Goal: Transaction & Acquisition: Purchase product/service

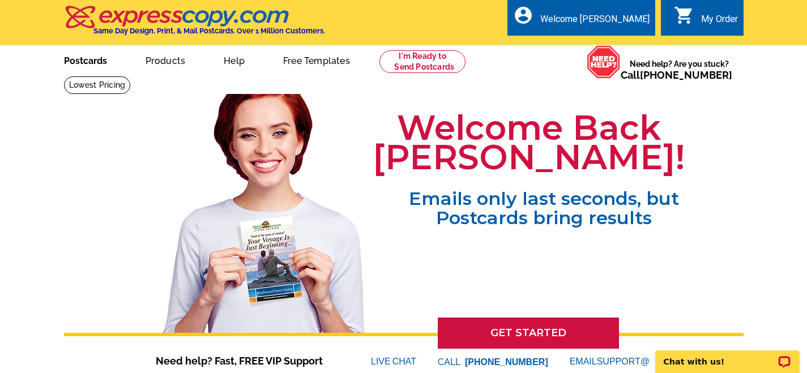
click at [94, 61] on link "Postcards" at bounding box center [85, 59] width 79 height 27
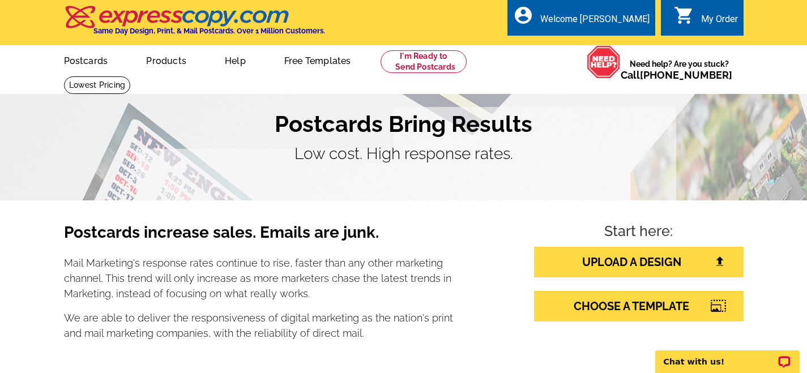
click at [423, 113] on h1 "Postcards Bring Results" at bounding box center [403, 123] width 679 height 27
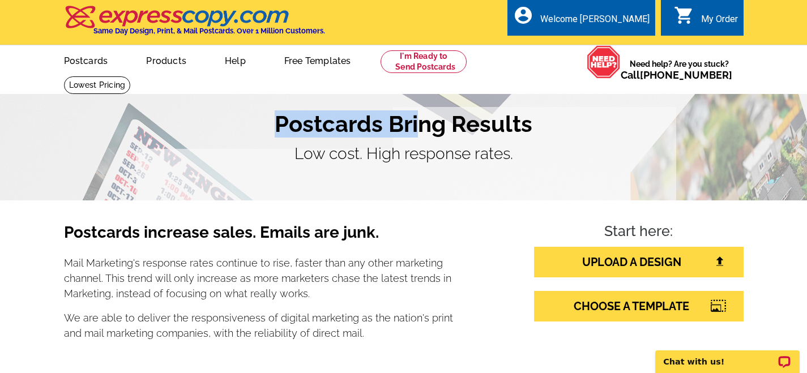
drag, startPoint x: 423, startPoint y: 113, endPoint x: 451, endPoint y: 98, distance: 31.7
click at [451, 98] on section "Postcards Bring Results Low cost. High response rates." at bounding box center [403, 138] width 807 height 125
click at [640, 263] on link "UPLOAD A DESIGN" at bounding box center [638, 262] width 209 height 31
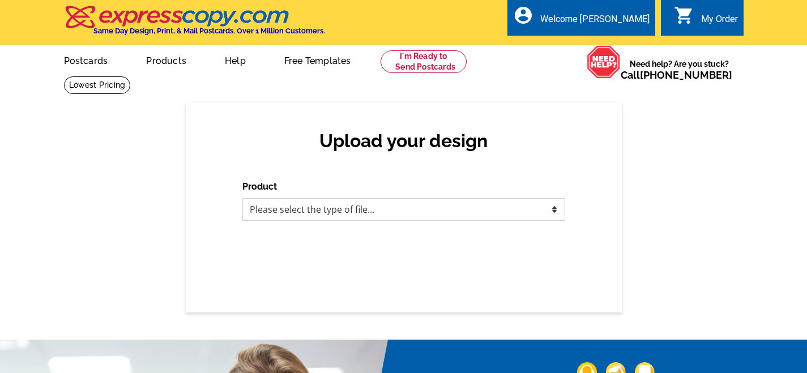
click at [485, 213] on select "Please select the type of file... Postcards Business Cards Letters and flyers G…" at bounding box center [403, 209] width 323 height 23
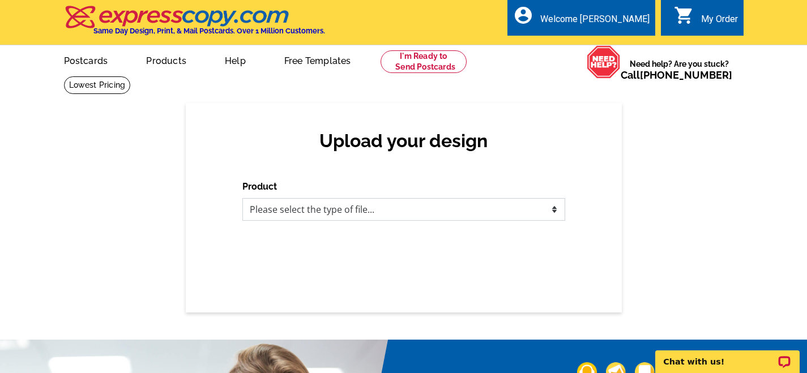
select select "1"
click at [242, 198] on select "Please select the type of file... Postcards Business Cards Letters and flyers G…" at bounding box center [403, 209] width 323 height 23
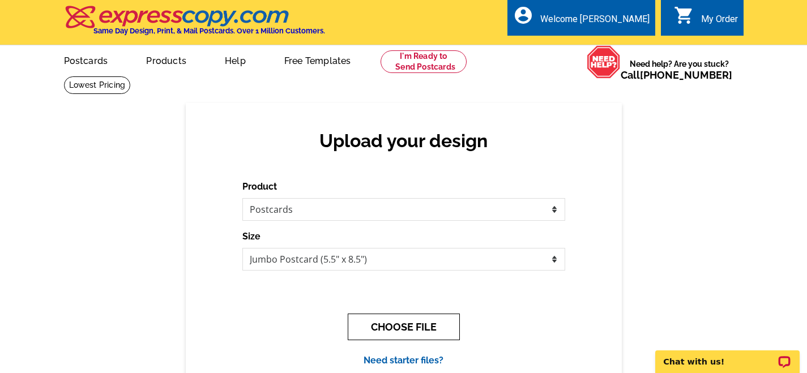
click at [384, 328] on button "CHOOSE FILE" at bounding box center [404, 327] width 112 height 27
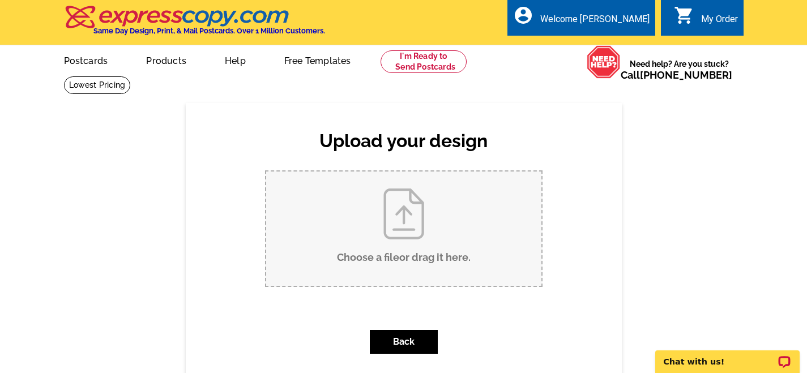
click at [419, 231] on input "Choose a file or drag it here ." at bounding box center [403, 228] width 275 height 114
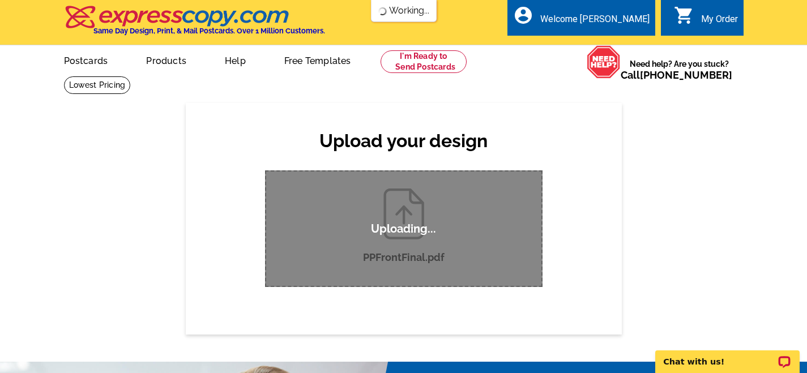
click at [611, 191] on div "Upload your design Product Please select the type of file... Postcards Business…" at bounding box center [404, 218] width 436 height 231
click at [727, 364] on p "Chat with us!" at bounding box center [719, 361] width 112 height 9
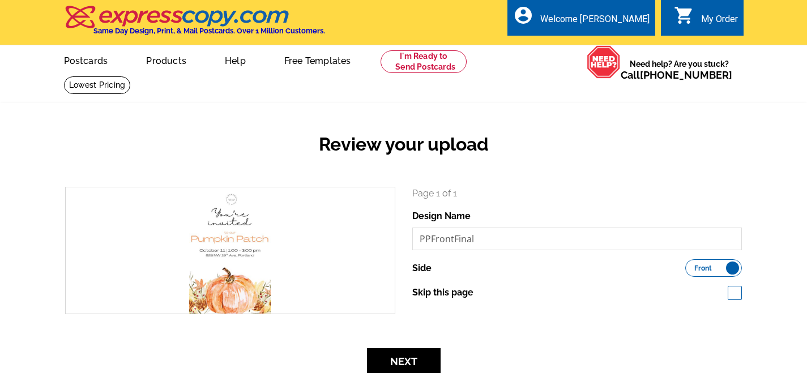
click at [464, 326] on div "search Page 1 of 1 Design Name PPFrontFinal Side Front Back" at bounding box center [403, 259] width 693 height 144
click at [428, 363] on button "Next" at bounding box center [404, 361] width 74 height 27
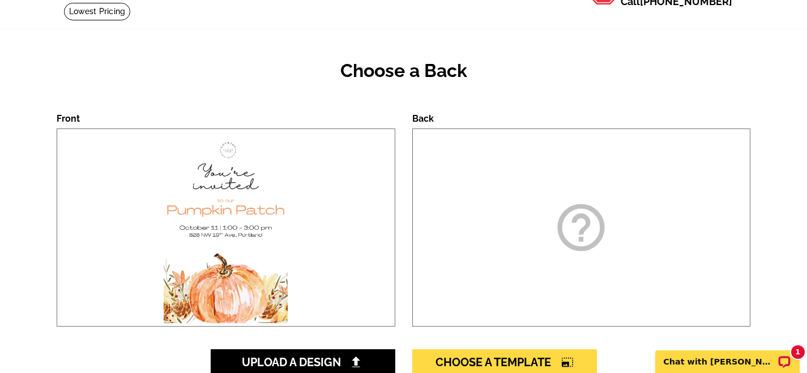
click at [573, 224] on icon "help_outline" at bounding box center [580, 227] width 57 height 57
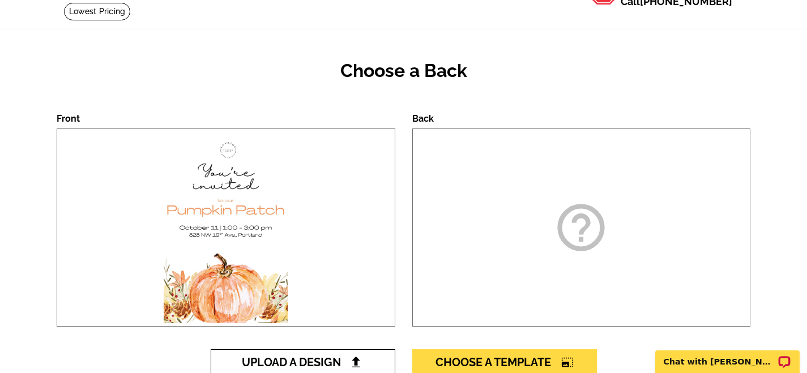
click at [320, 367] on span "Upload A Design" at bounding box center [303, 362] width 122 height 14
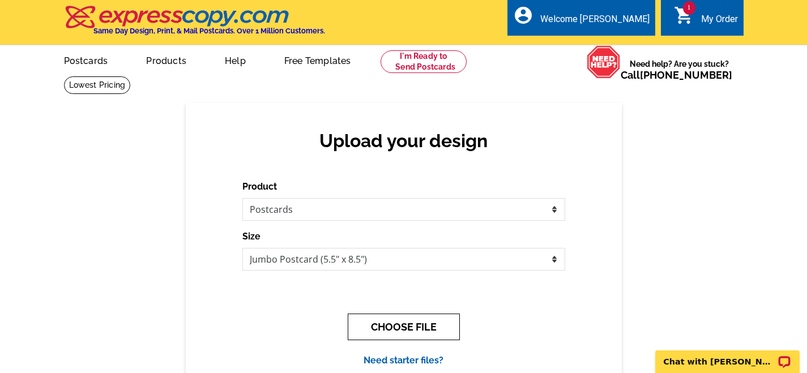
click at [397, 327] on button "CHOOSE FILE" at bounding box center [404, 327] width 112 height 27
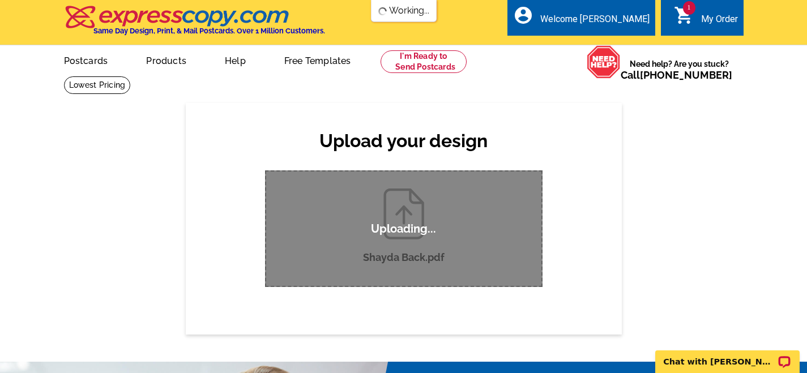
click at [413, 265] on div "Uploading..." at bounding box center [403, 228] width 277 height 117
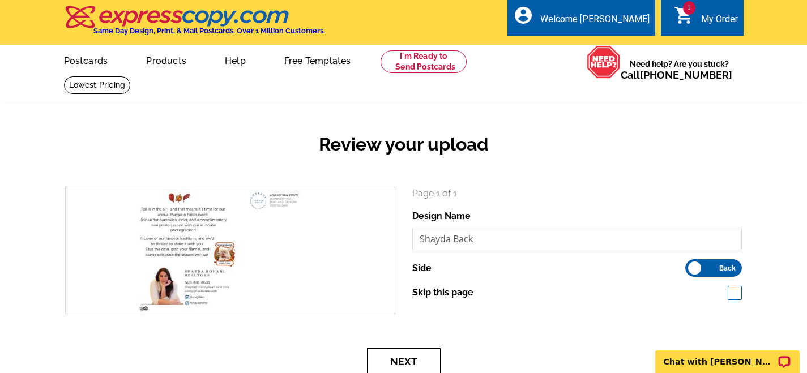
click at [419, 357] on button "Next" at bounding box center [404, 361] width 74 height 27
click at [720, 359] on p "Chat with [PERSON_NAME]" at bounding box center [719, 361] width 112 height 9
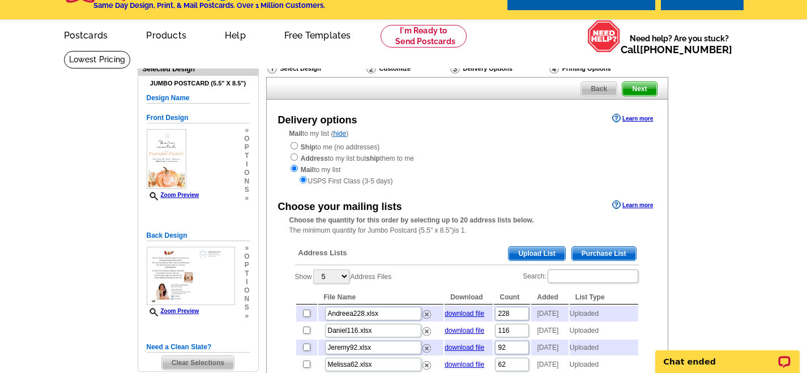
scroll to position [34, 0]
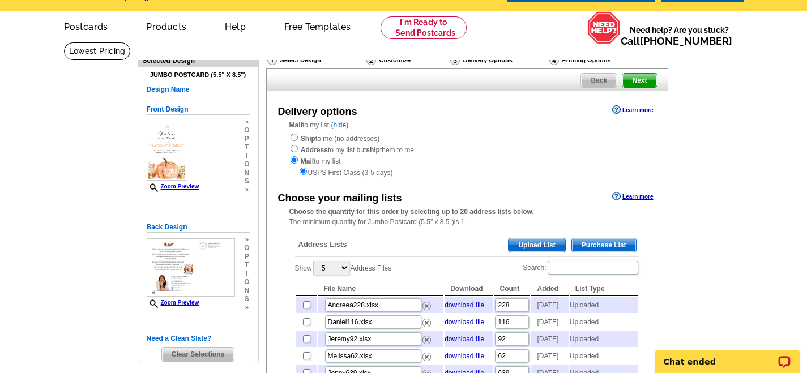
click at [538, 241] on span "Upload List" at bounding box center [536, 245] width 56 height 14
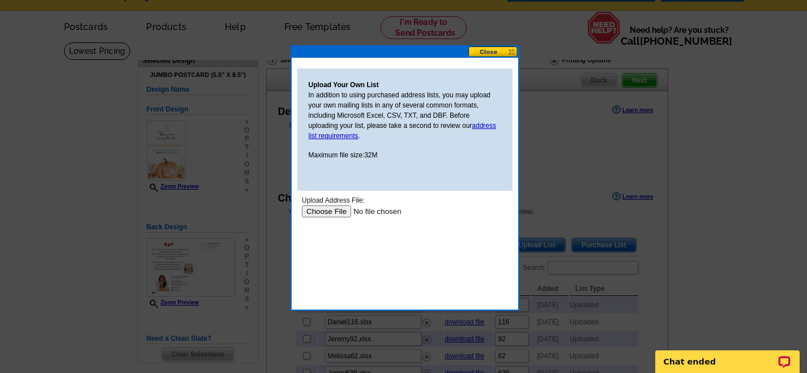
scroll to position [0, 0]
click at [533, 239] on div at bounding box center [403, 169] width 807 height 407
click at [333, 212] on input "file" at bounding box center [372, 211] width 143 height 12
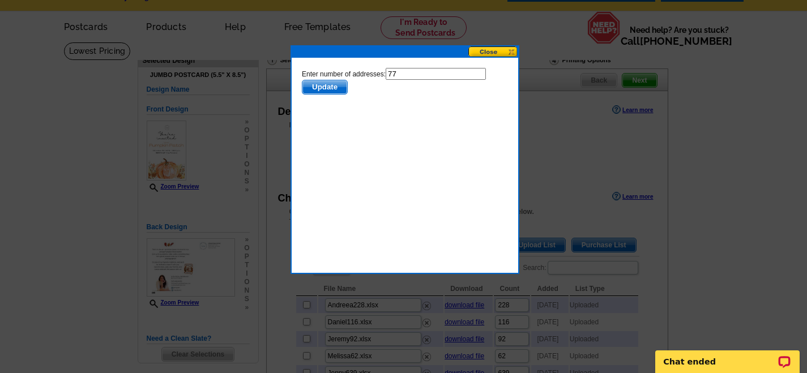
click at [340, 87] on span "Update" at bounding box center [324, 87] width 45 height 14
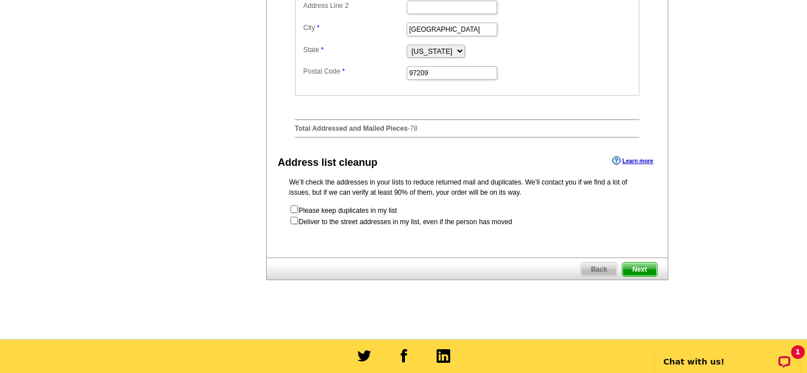
scroll to position [558, 0]
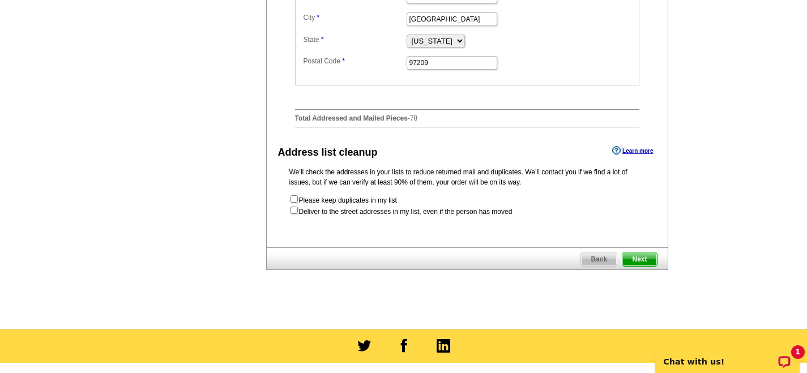
click at [640, 266] on span "Next" at bounding box center [639, 259] width 34 height 14
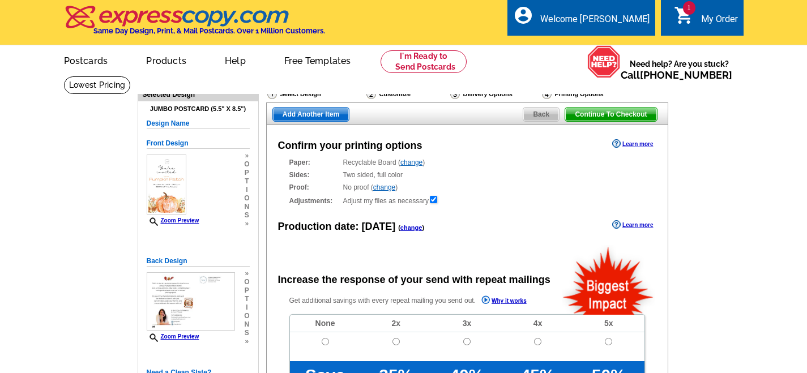
radio input "false"
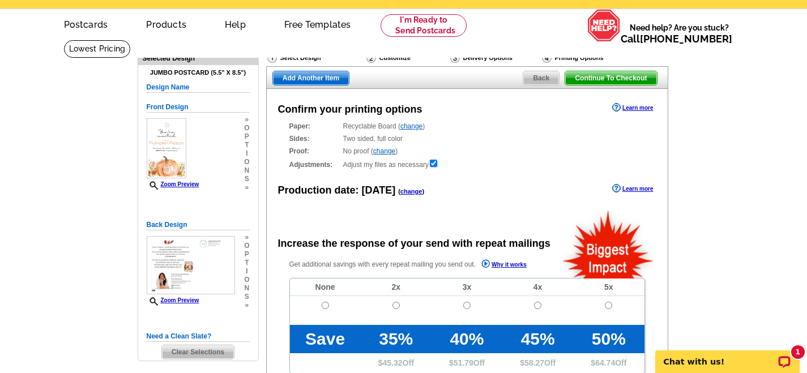
scroll to position [44, 0]
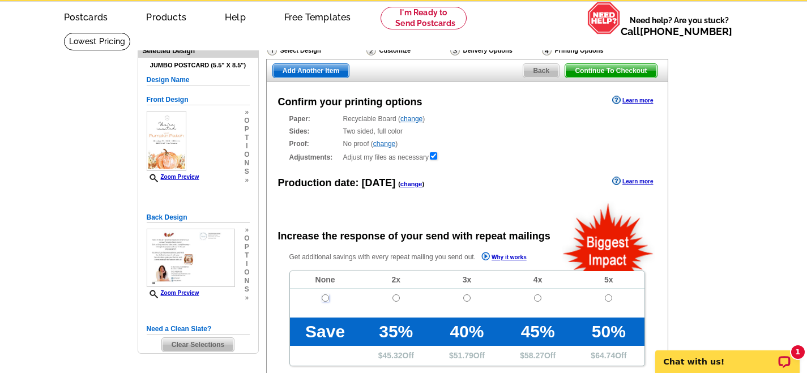
click at [325, 298] on input "radio" at bounding box center [324, 297] width 7 height 7
radio input "true"
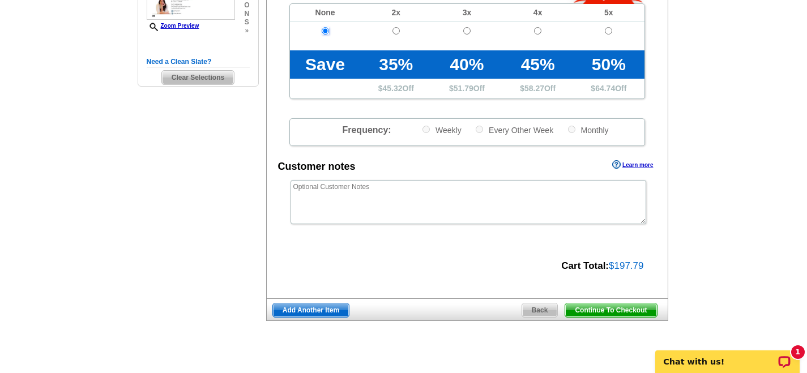
scroll to position [313, 0]
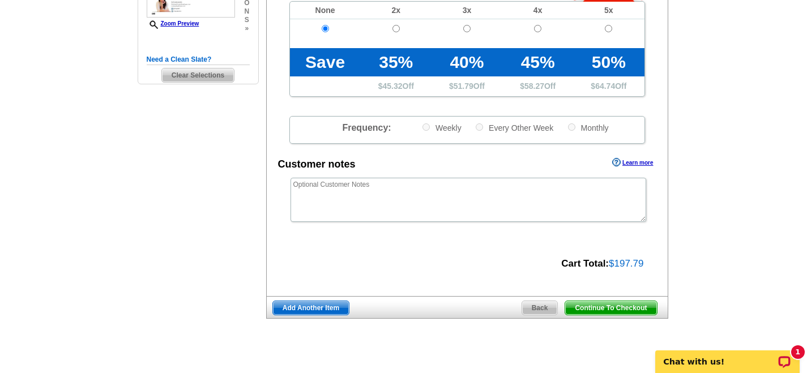
click at [607, 310] on span "Continue To Checkout" at bounding box center [610, 308] width 91 height 14
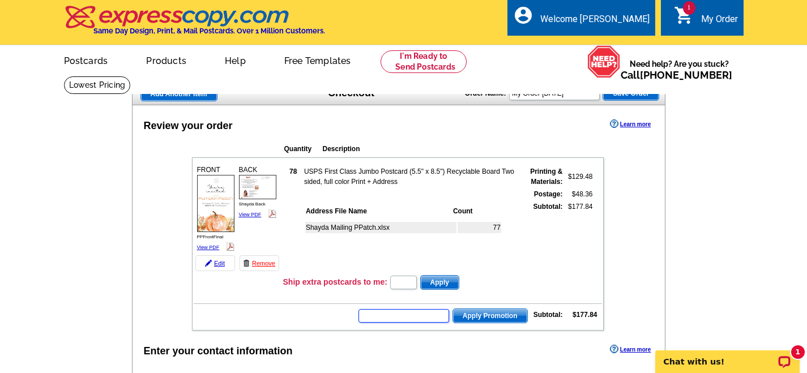
click at [404, 316] on input "text" at bounding box center [403, 316] width 91 height 14
type input "CHAT20"
click at [507, 314] on span "Apply Promotion" at bounding box center [490, 316] width 74 height 14
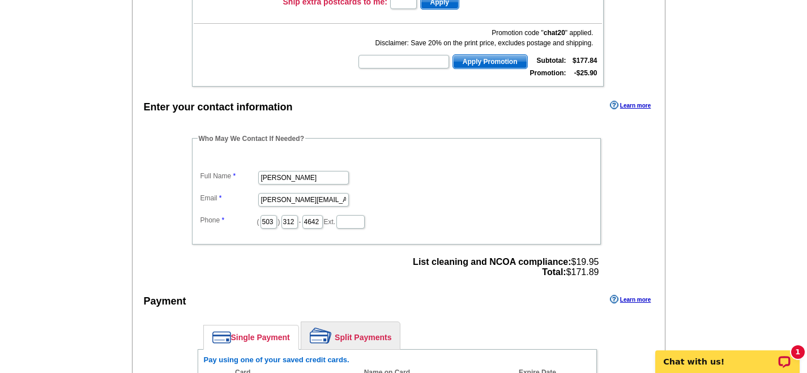
scroll to position [285, 0]
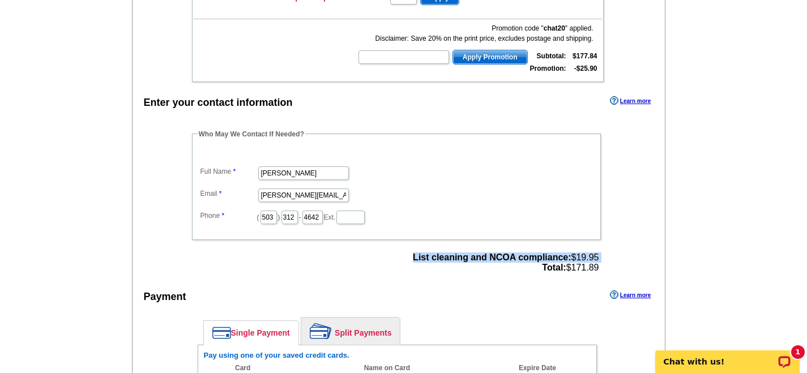
drag, startPoint x: 539, startPoint y: 269, endPoint x: 601, endPoint y: 269, distance: 62.3
click at [601, 269] on div "List cleaning and NCOA compliance: $19.95 Total: $171.89" at bounding box center [505, 262] width 192 height 27
drag, startPoint x: 601, startPoint y: 269, endPoint x: 586, endPoint y: 269, distance: 14.7
click at [586, 269] on div "List cleaning and NCOA compliance: $19.95 Total: $171.89" at bounding box center [505, 262] width 192 height 27
click at [586, 269] on span "List cleaning and NCOA compliance: $19.95 Total: $171.89" at bounding box center [506, 262] width 186 height 20
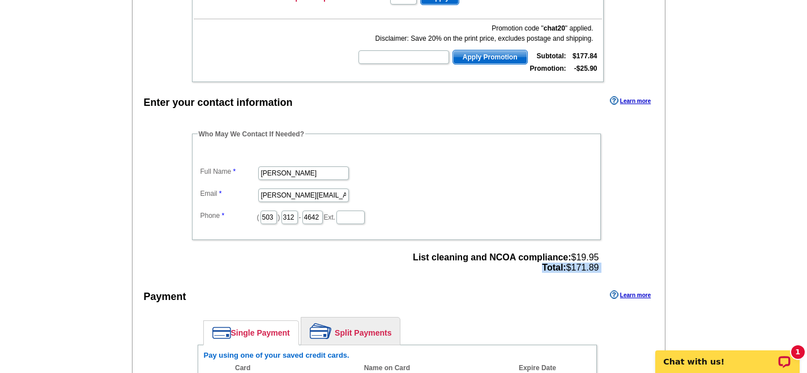
drag, startPoint x: 604, startPoint y: 268, endPoint x: 541, endPoint y: 265, distance: 62.9
click at [541, 265] on div "Who May We Contact If Needed? Full Name Jennifer Turner Email jenny@lovejoyreal…" at bounding box center [397, 202] width 456 height 147
copy div "Total: $171.89"
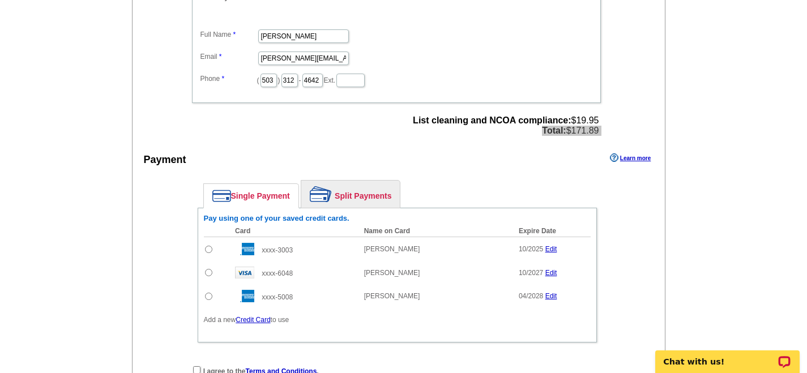
scroll to position [422, 0]
click at [209, 272] on input "radio" at bounding box center [208, 271] width 7 height 7
radio input "true"
click at [168, 303] on div "Enter your contact information Learn more Who May We Contact If Needed? Full Na…" at bounding box center [398, 194] width 533 height 477
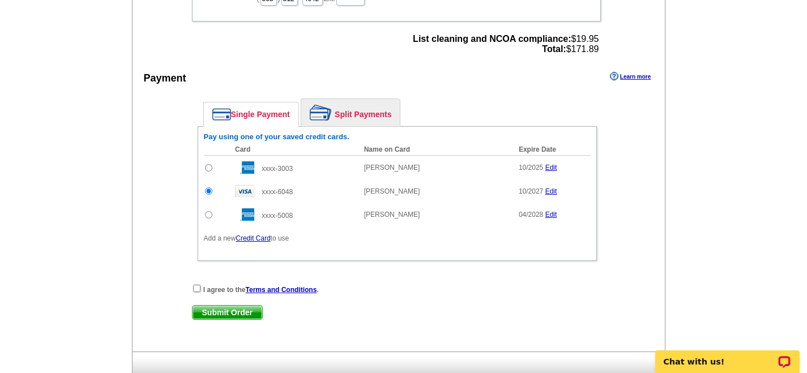
scroll to position [560, 0]
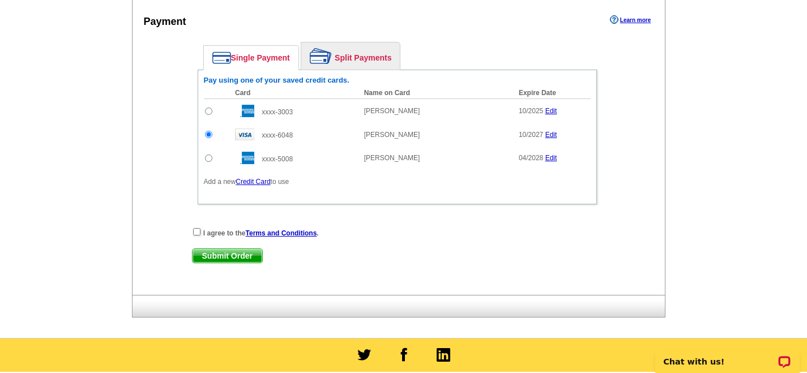
click at [229, 229] on strong "I agree to the Terms and Conditions ." at bounding box center [260, 233] width 115 height 8
click at [197, 233] on input "checkbox" at bounding box center [196, 231] width 7 height 7
checkbox input "true"
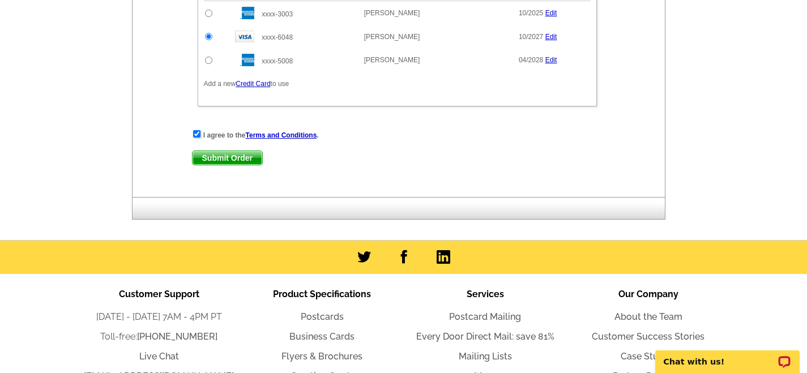
scroll to position [664, 0]
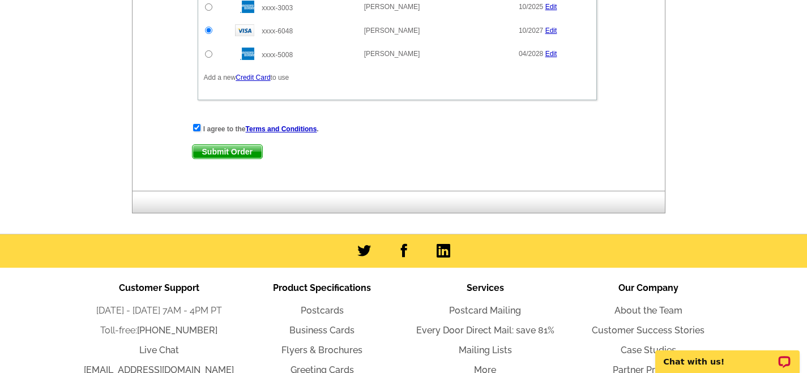
click at [244, 143] on div "I agree to the Terms and Conditions . Submit Order Submit Order" at bounding box center [397, 146] width 410 height 46
click at [242, 154] on span "Submit Order" at bounding box center [227, 152] width 70 height 14
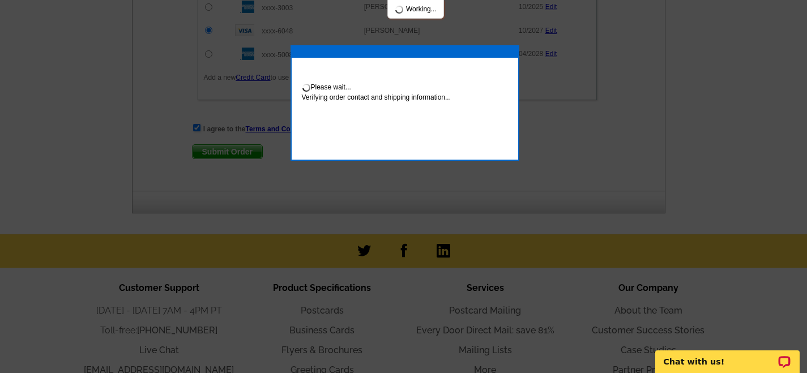
scroll to position [721, 0]
